Goal: Task Accomplishment & Management: Complete application form

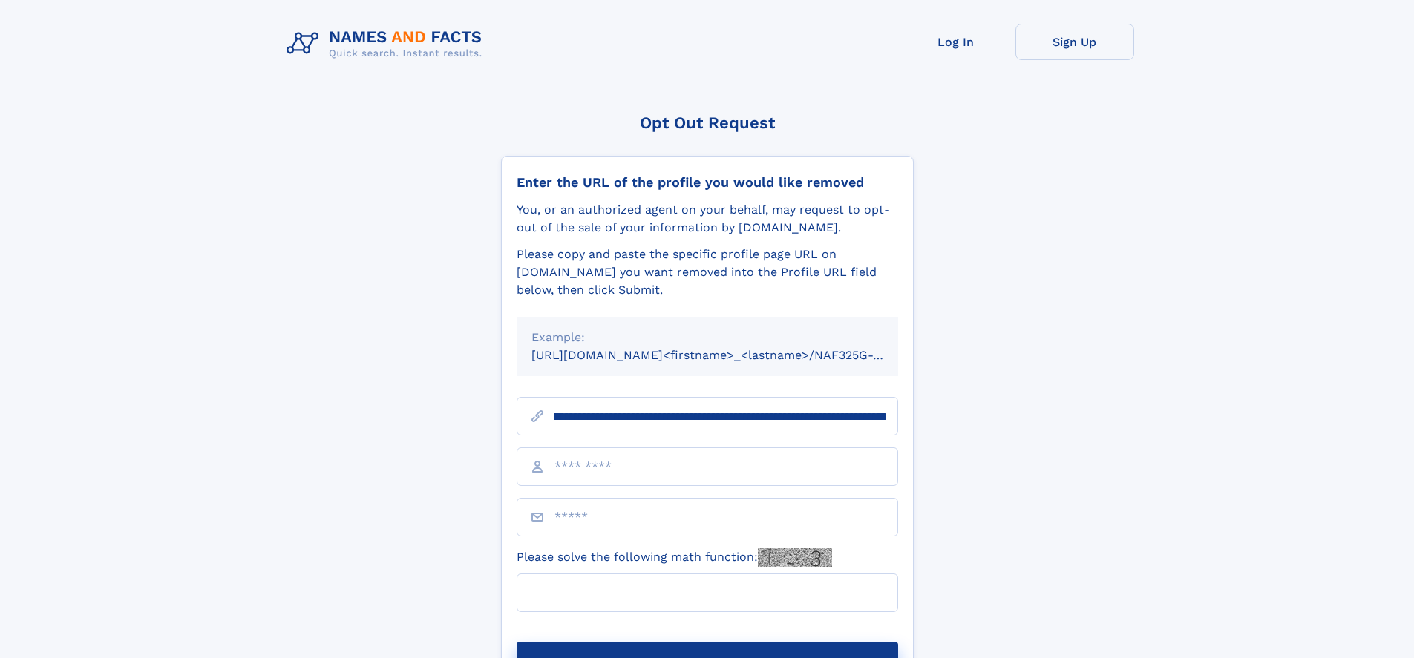
scroll to position [0, 155]
type input "**********"
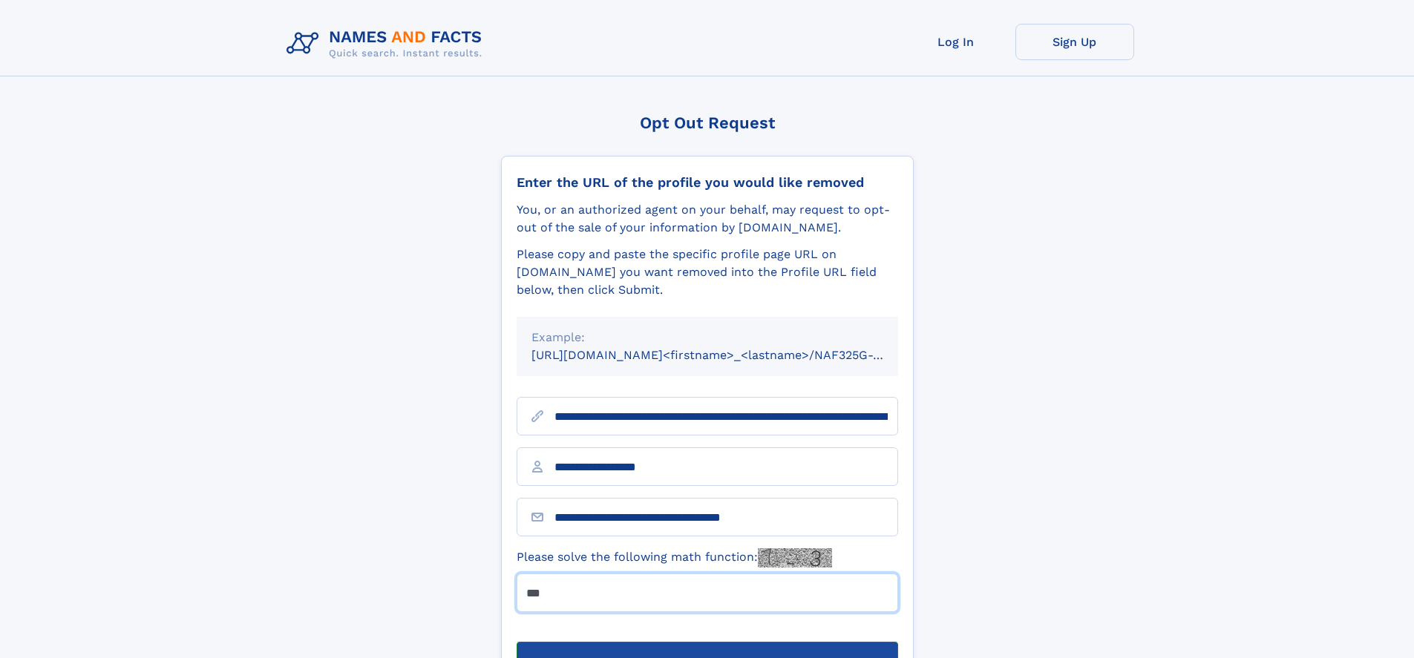
type input "***"
click at [707, 642] on button "Submit Opt Out Request" at bounding box center [708, 666] width 382 height 48
